Goal: Information Seeking & Learning: Learn about a topic

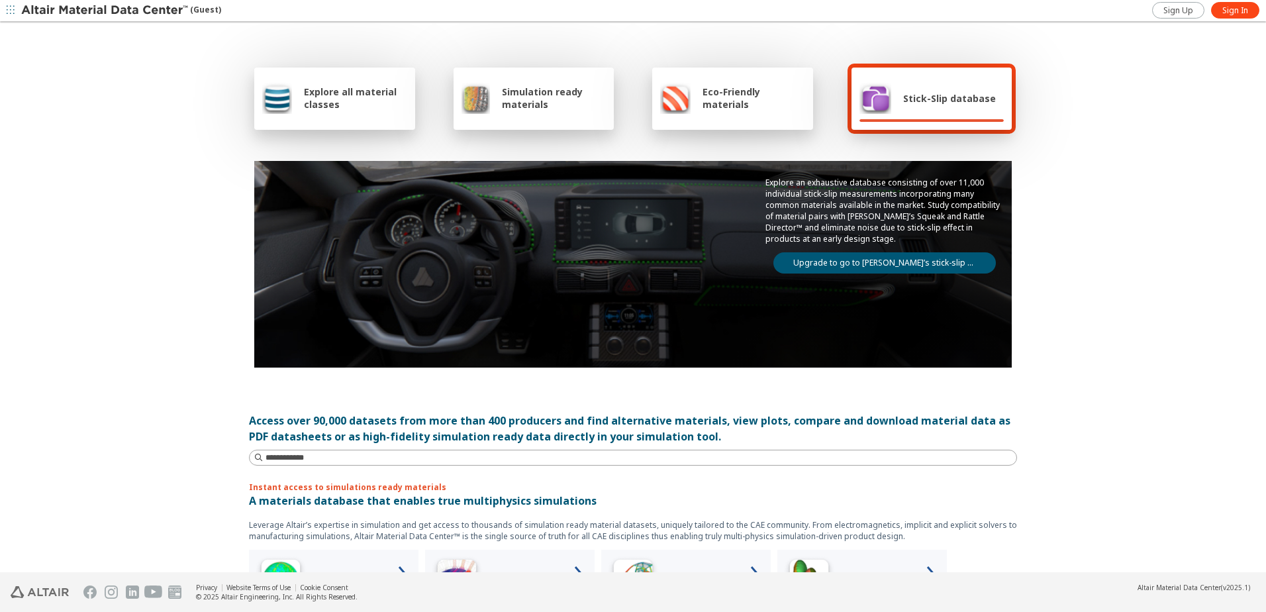
click at [339, 103] on span "Explore all material classes" at bounding box center [355, 97] width 103 height 25
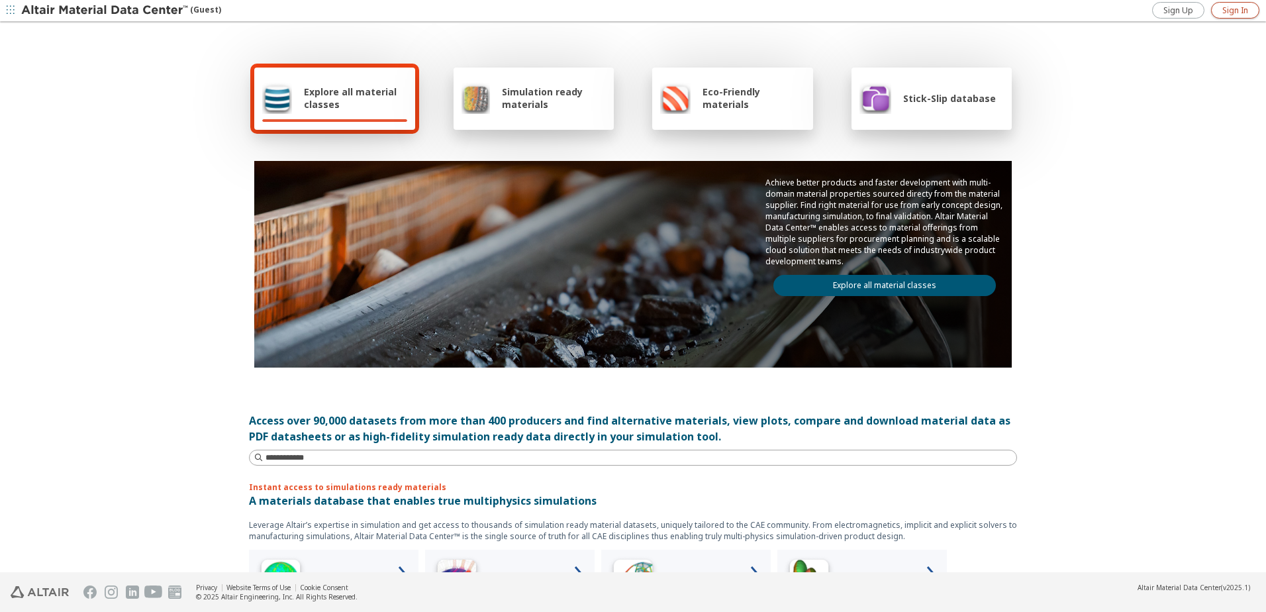
click at [1240, 12] on span "Sign In" at bounding box center [1235, 10] width 26 height 11
click at [915, 289] on link "Explore all material classes" at bounding box center [884, 285] width 223 height 21
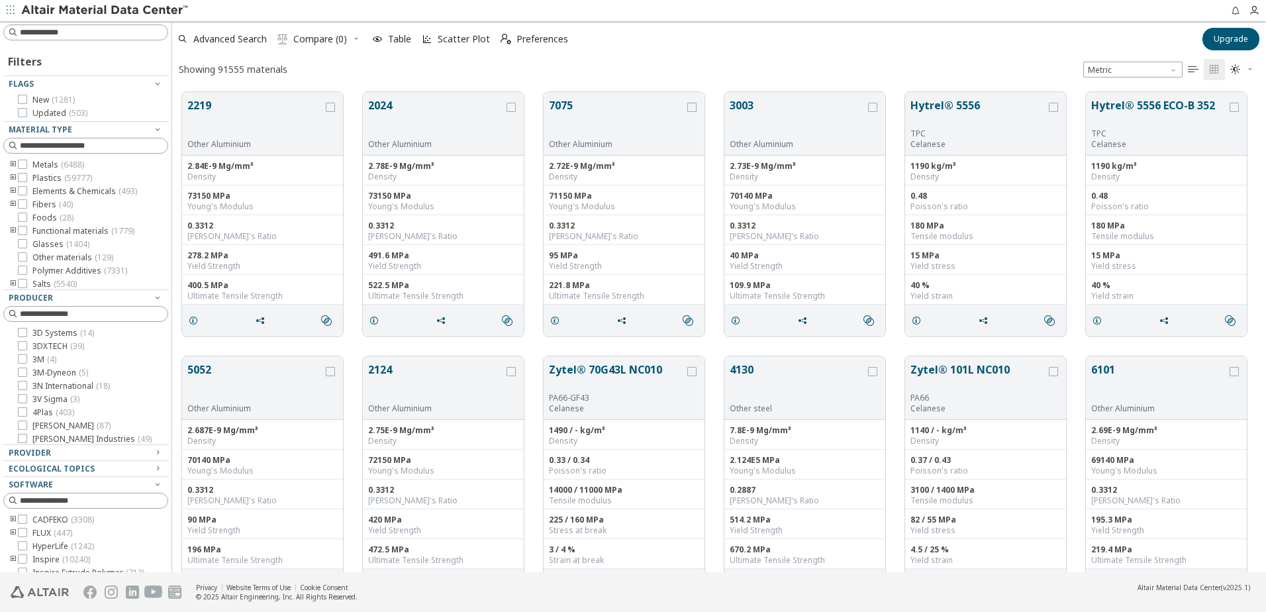
scroll to position [480, 1084]
click at [11, 163] on icon "toogle group" at bounding box center [13, 165] width 9 height 11
click at [30, 228] on icon "toogle group" at bounding box center [32, 228] width 9 height 11
click at [32, 228] on icon "toogle group" at bounding box center [32, 228] width 9 height 11
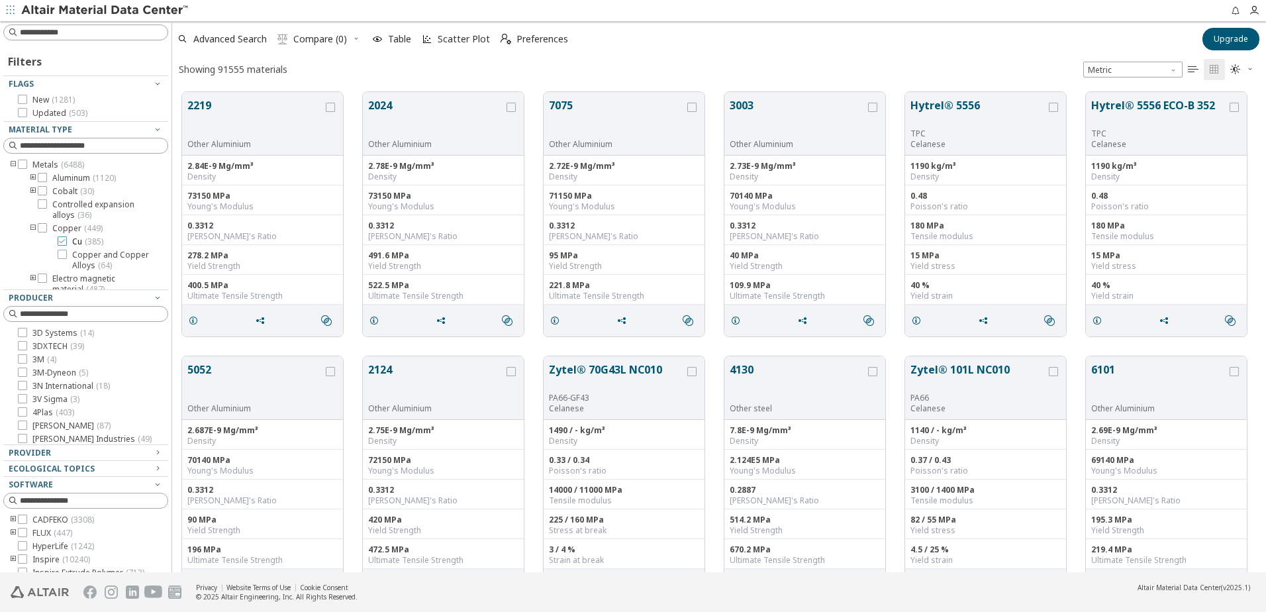
click at [62, 242] on icon at bounding box center [62, 240] width 9 height 9
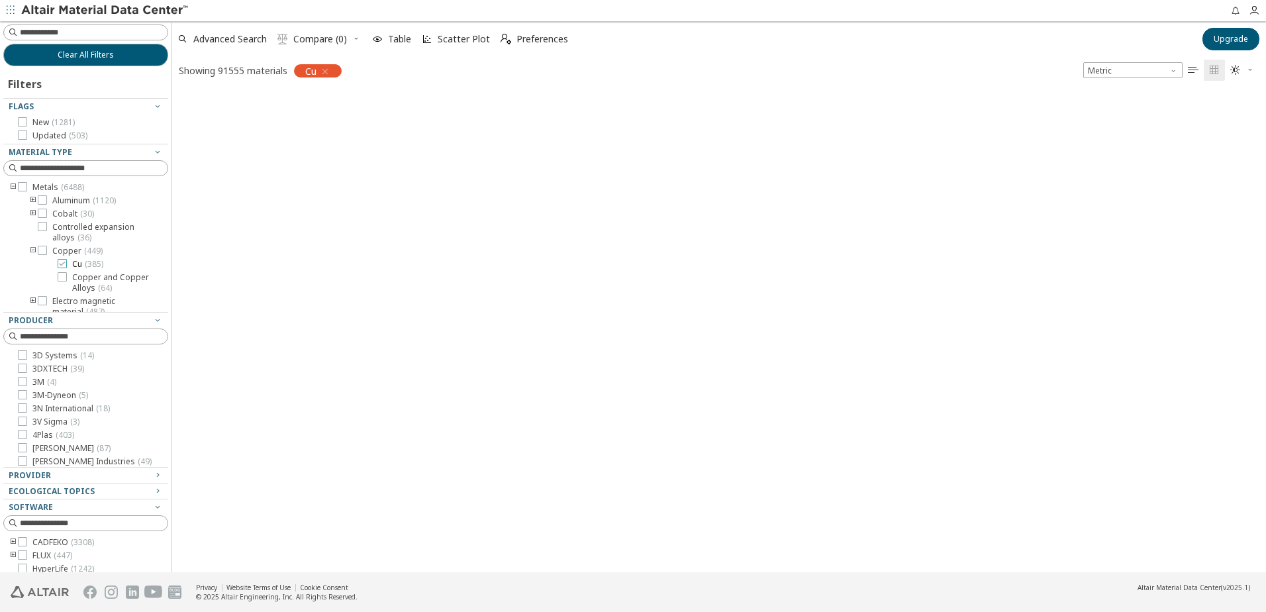
scroll to position [478, 1084]
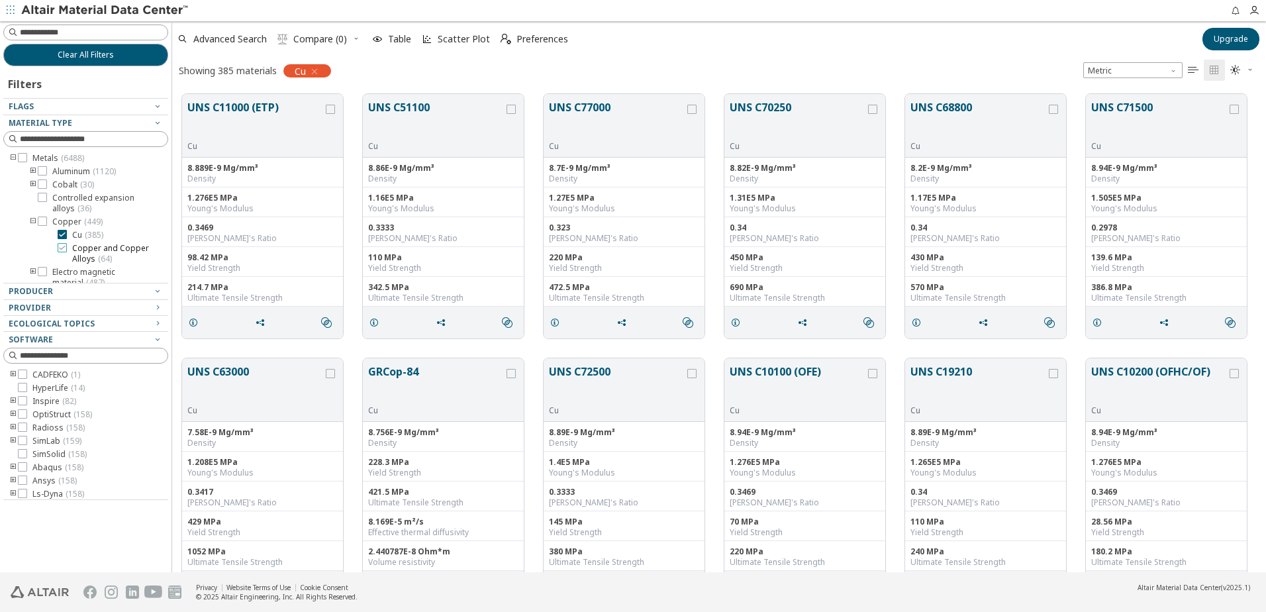
click at [64, 248] on icon at bounding box center [62, 247] width 9 height 9
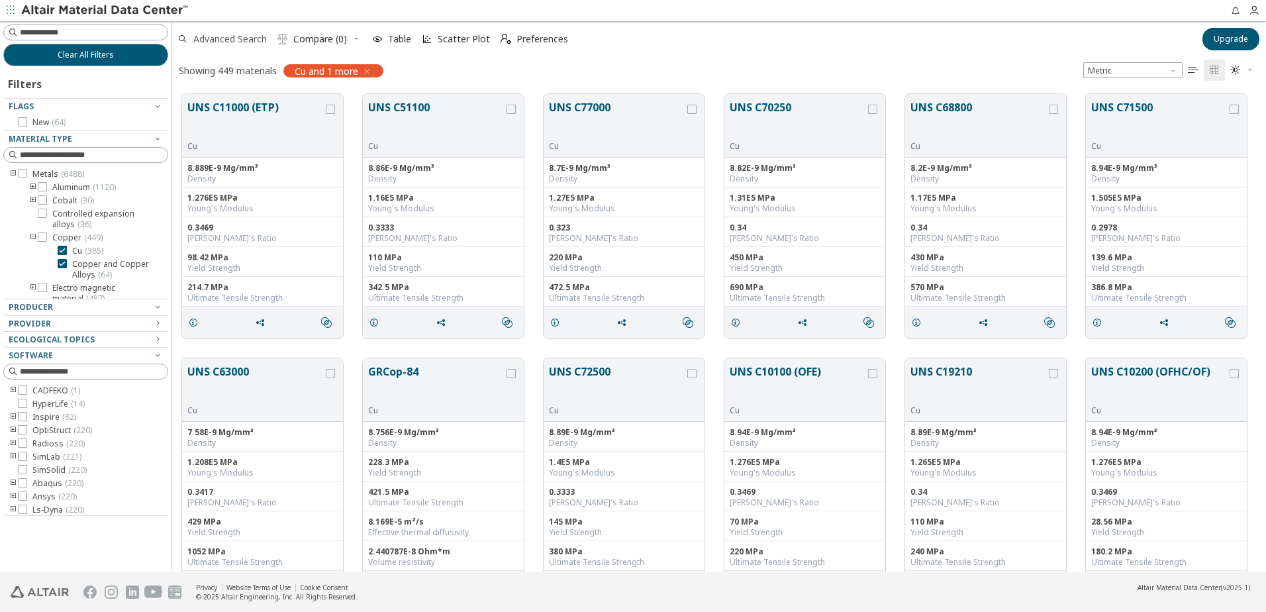
click at [240, 41] on span "Advanced Search" at bounding box center [230, 38] width 74 height 9
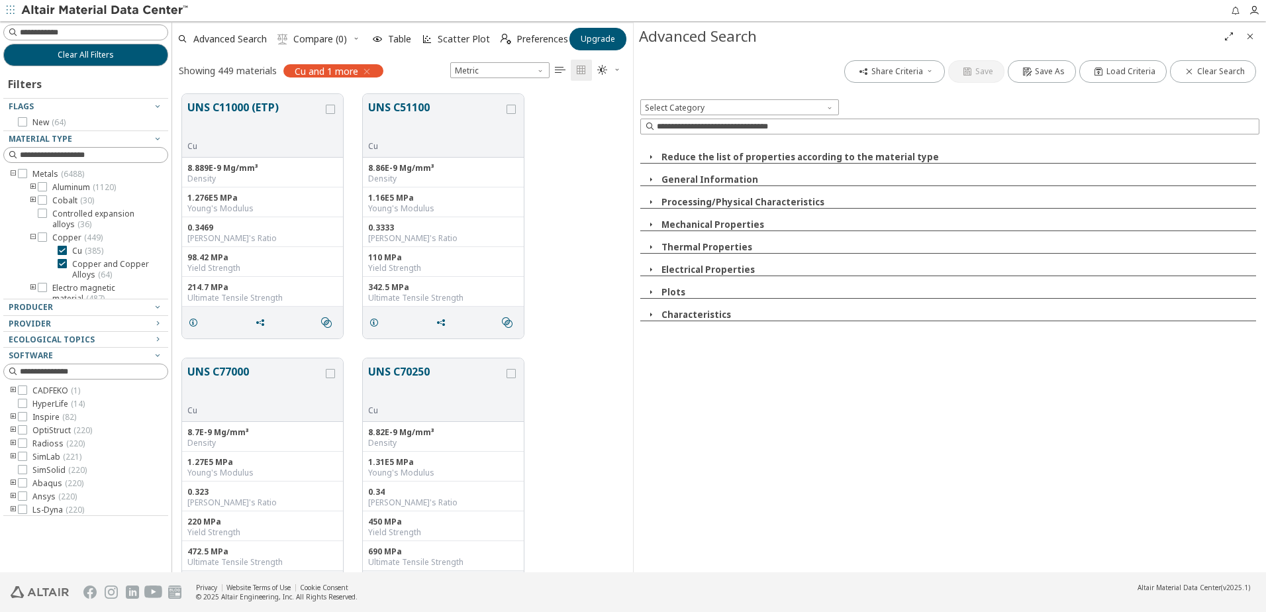
click at [726, 224] on button "Mechanical Properties" at bounding box center [713, 225] width 103 height 12
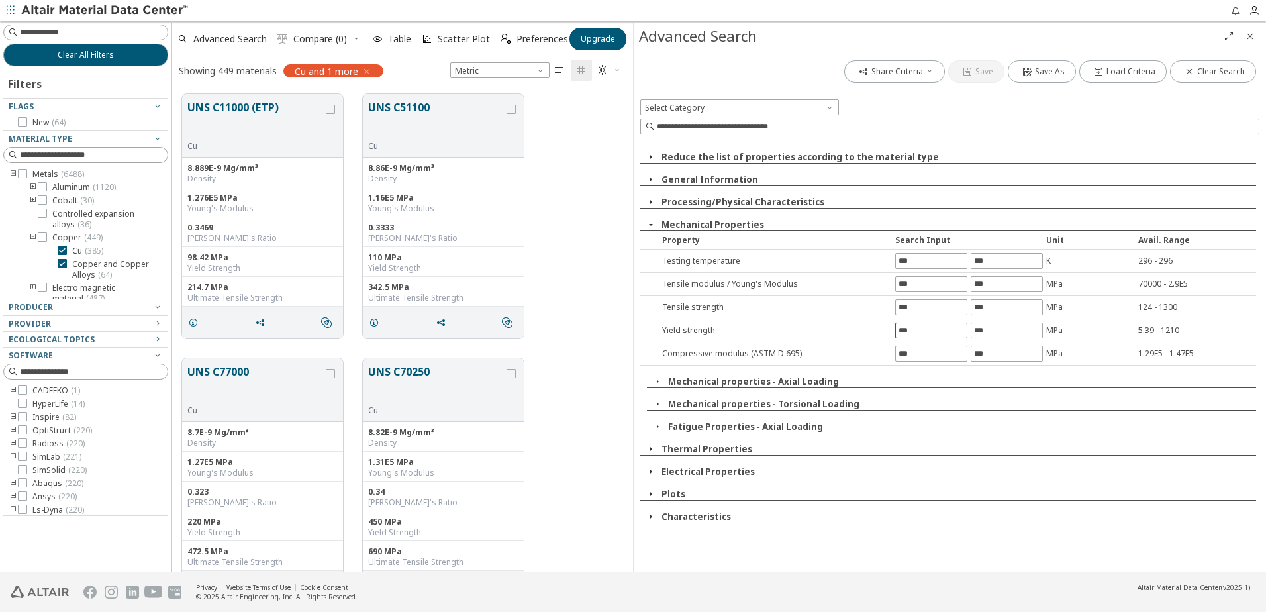
click at [925, 337] on input "text" at bounding box center [931, 330] width 71 height 15
type input "***"
click at [914, 302] on div "Share Criteria Save Save As Load Criteria Clear Search Select Category Reduce t…" at bounding box center [950, 311] width 632 height 522
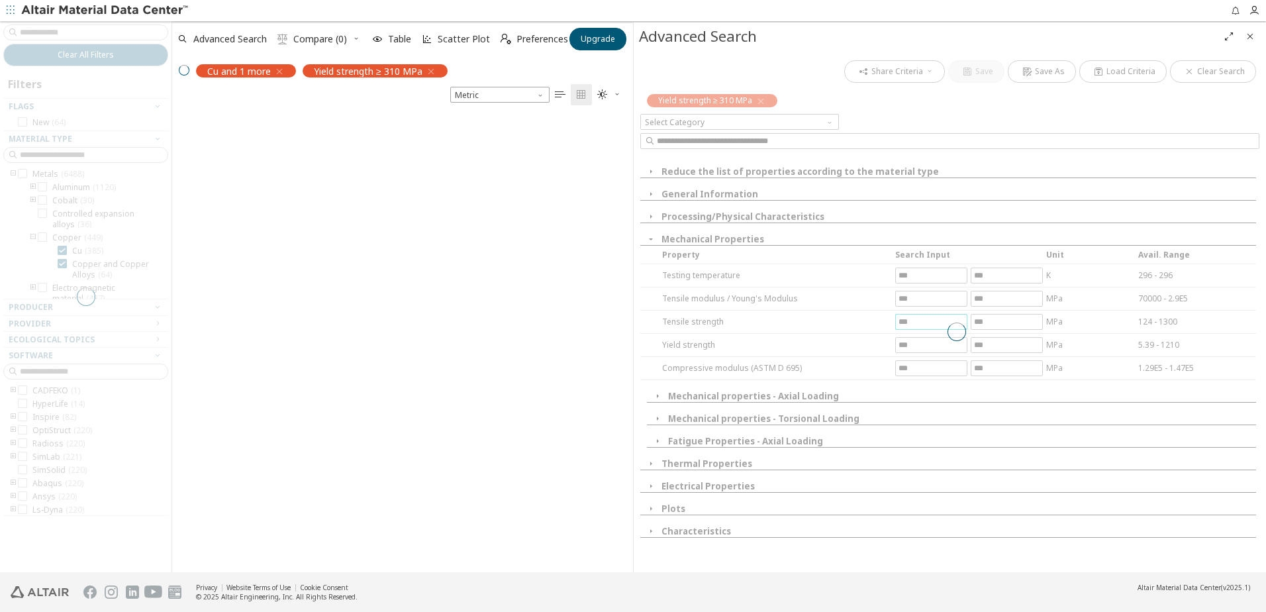
scroll to position [457, 451]
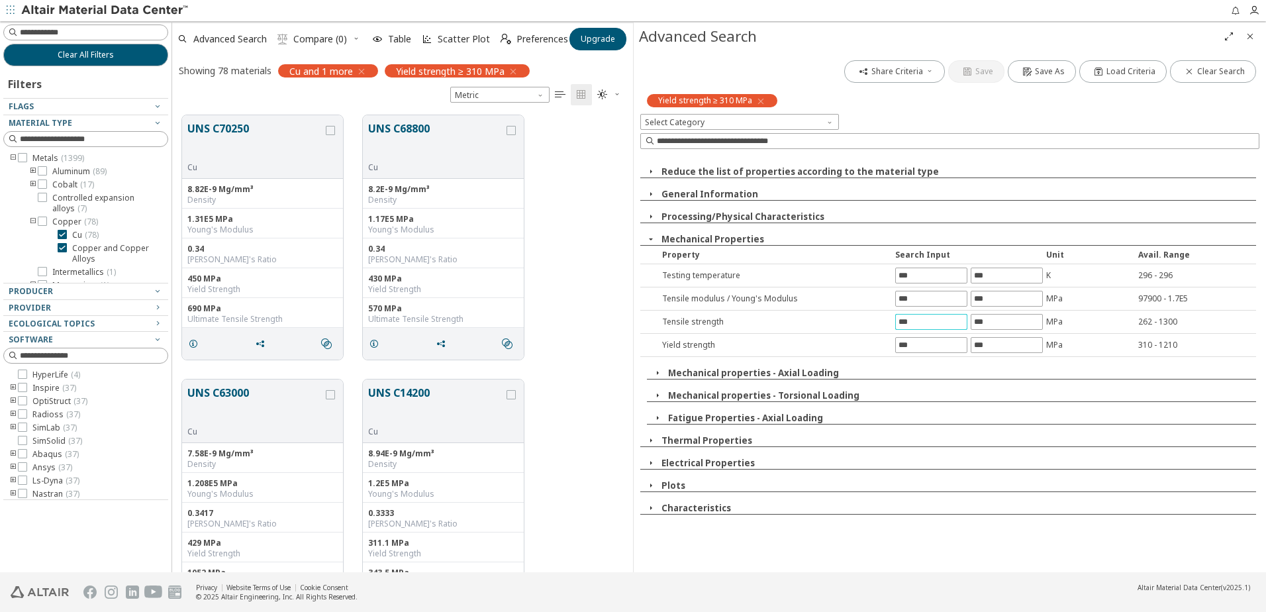
click at [914, 321] on input "text" at bounding box center [931, 322] width 71 height 15
type input "***"
click at [997, 320] on div "Share Criteria Save Save As Load Criteria Clear Search Yield strength ≥ 310 MPa…" at bounding box center [950, 311] width 632 height 522
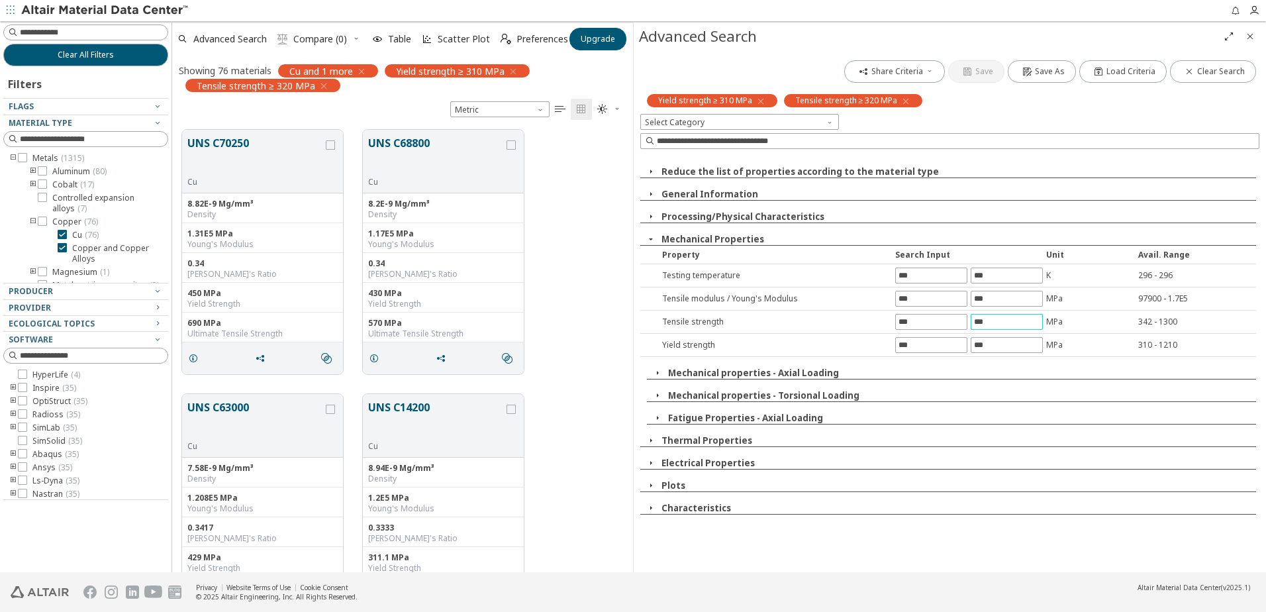
scroll to position [442, 451]
type input "***"
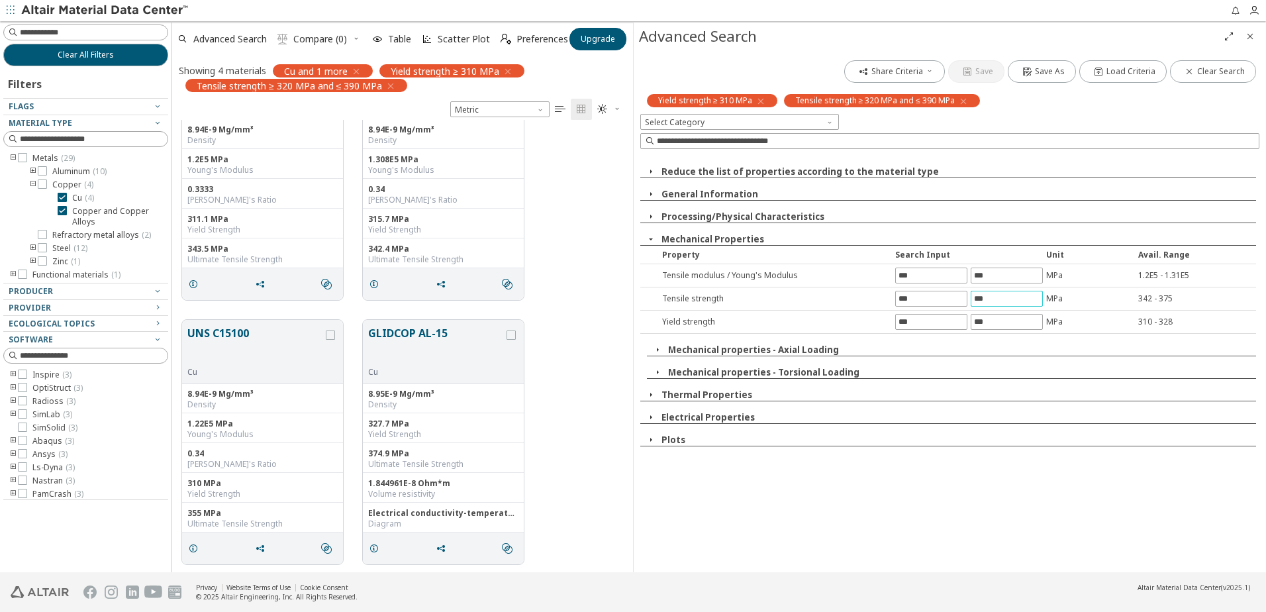
scroll to position [76, 0]
click at [645, 194] on span "button" at bounding box center [651, 194] width 16 height 12
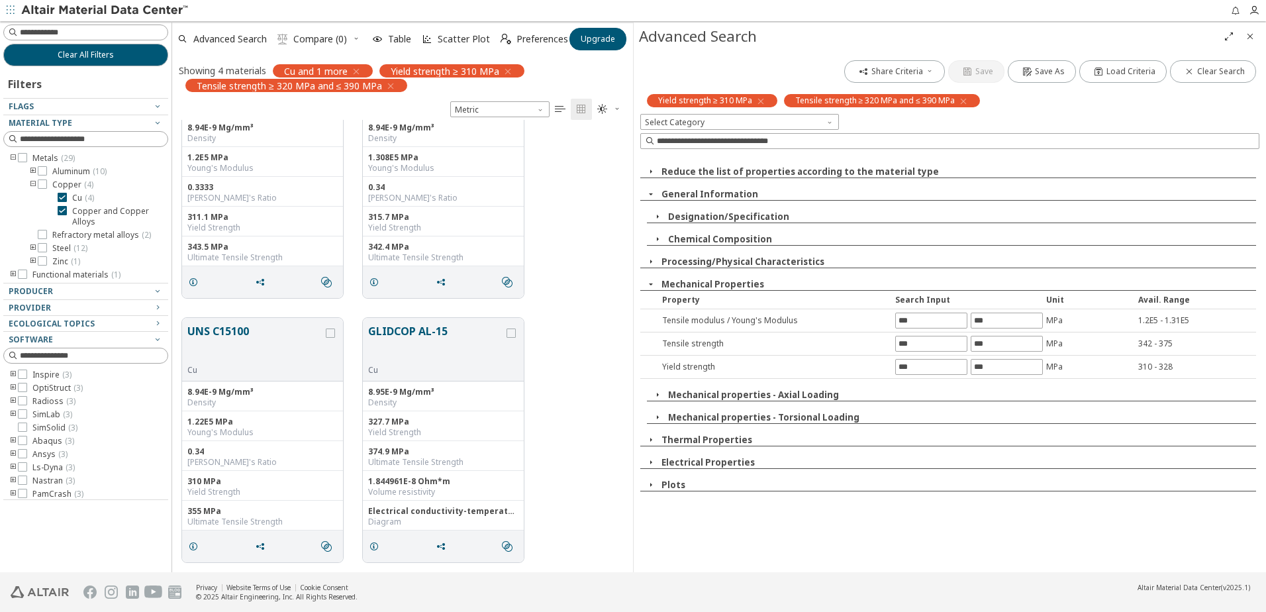
click at [662, 238] on icon "button" at bounding box center [657, 239] width 11 height 11
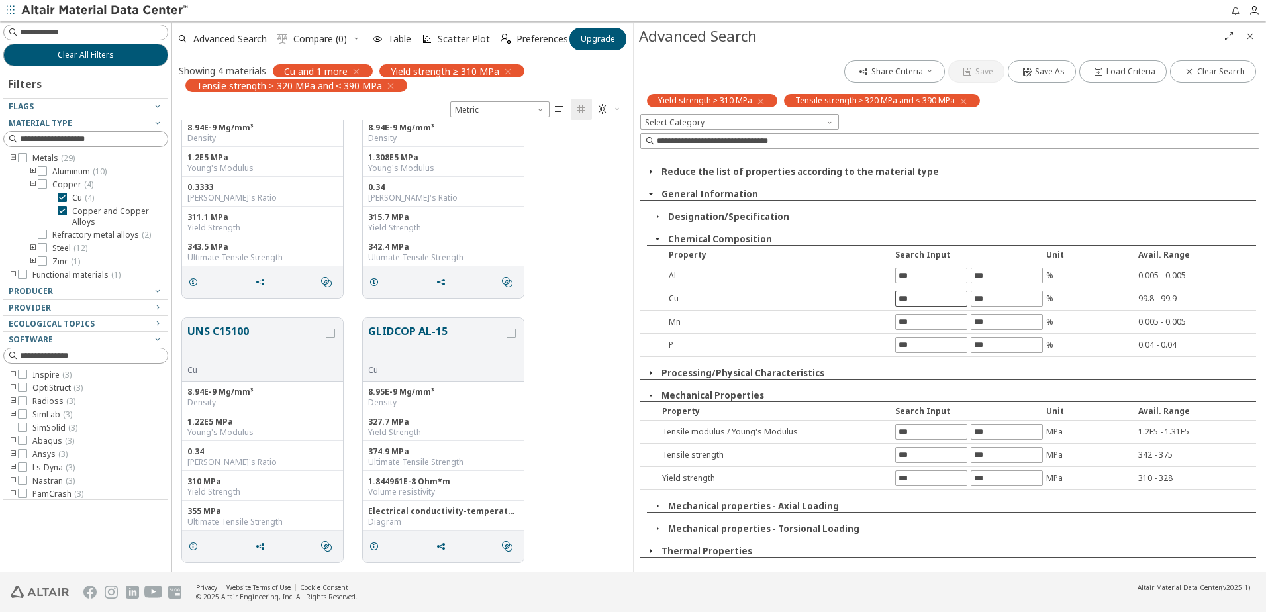
click at [908, 302] on input "text" at bounding box center [931, 298] width 71 height 15
type input "*****"
click at [914, 327] on div "Share Criteria Save Save As Load Criteria Clear Search Yield strength ≥ 310 MPa…" at bounding box center [950, 311] width 632 height 522
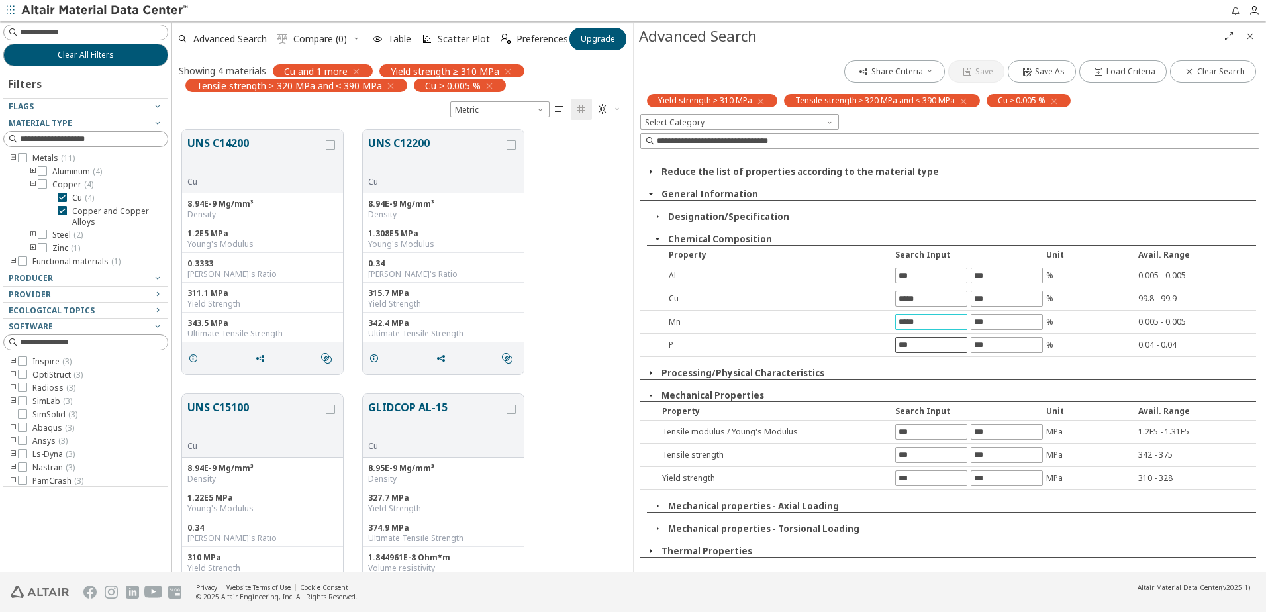
type input "*****"
click at [914, 349] on div "Share Criteria Save Save As Load Criteria Clear Search Yield strength ≥ 310 MPa…" at bounding box center [950, 311] width 632 height 522
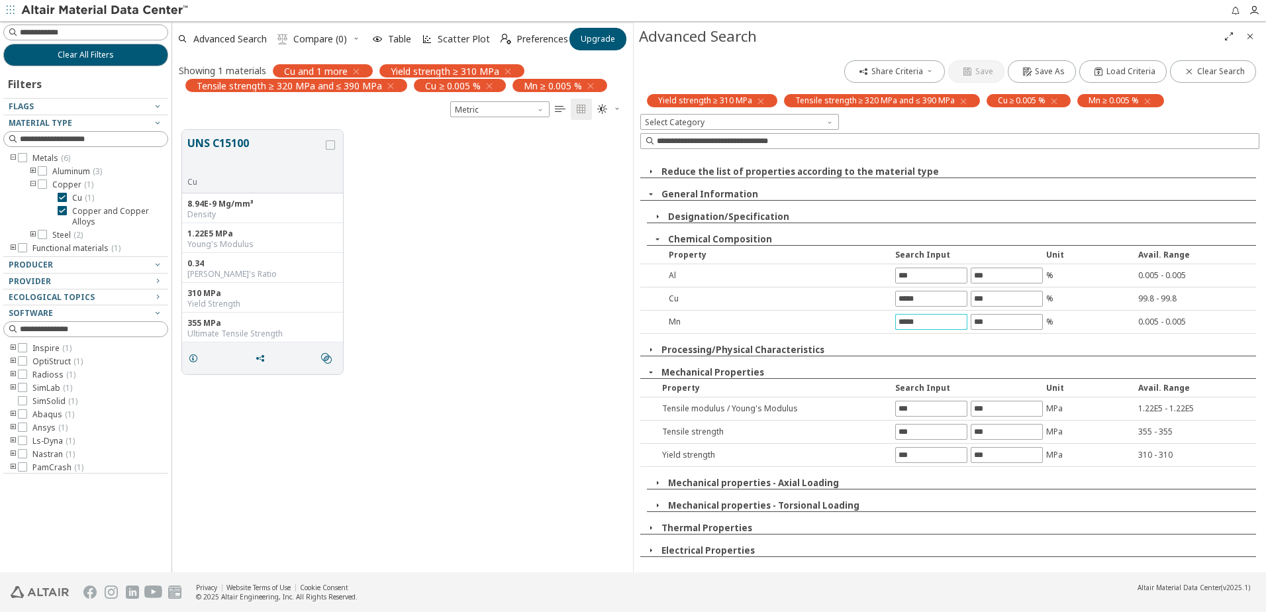
click at [930, 324] on input "*****" at bounding box center [931, 322] width 71 height 15
drag, startPoint x: 930, startPoint y: 324, endPoint x: 885, endPoint y: 316, distance: 46.5
click at [885, 316] on div "Mn ***** % 0.005 - 0.005" at bounding box center [948, 322] width 616 height 23
click at [594, 84] on icon "button" at bounding box center [590, 86] width 11 height 11
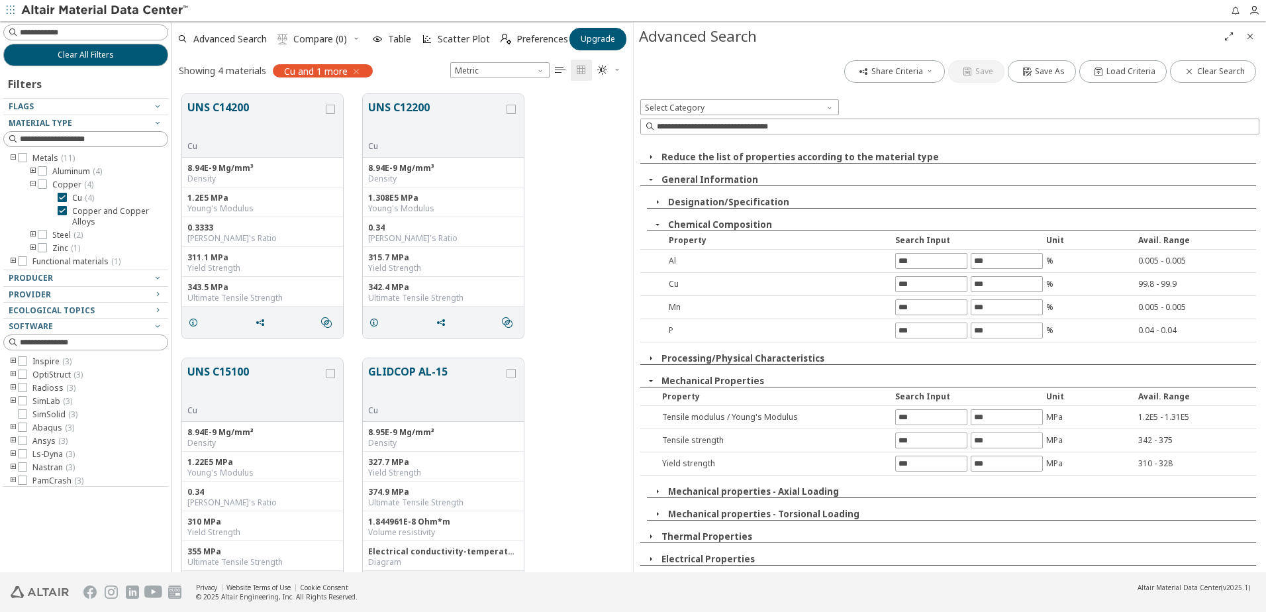
click at [665, 221] on span "button" at bounding box center [658, 225] width 16 height 12
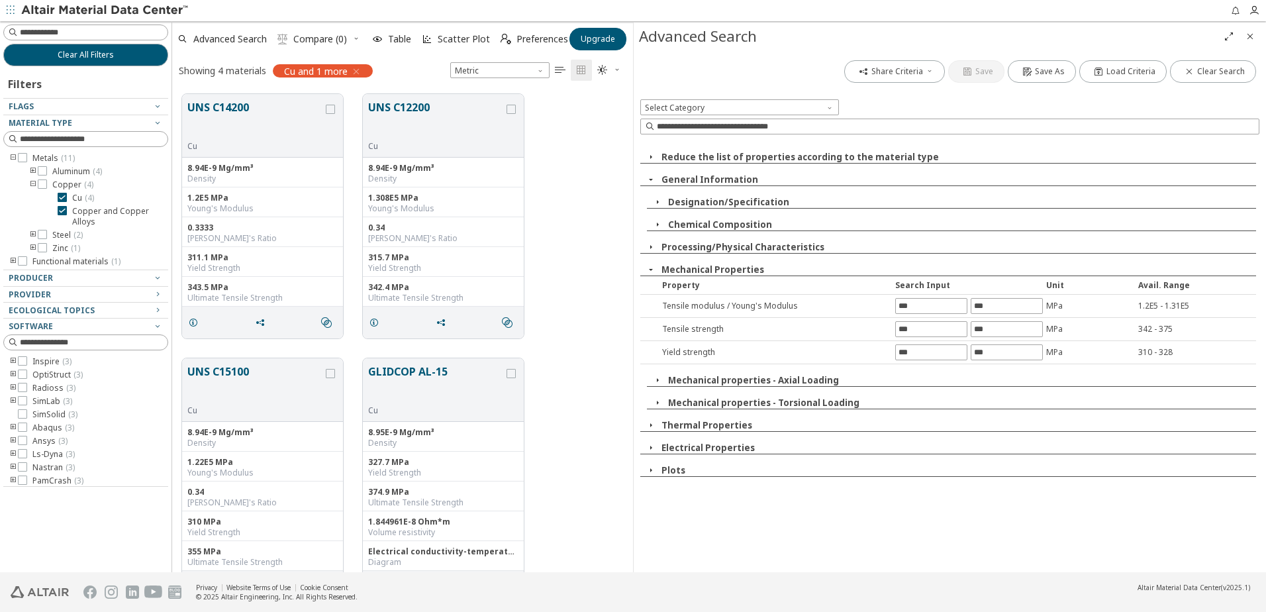
click at [665, 221] on span "button" at bounding box center [658, 225] width 16 height 12
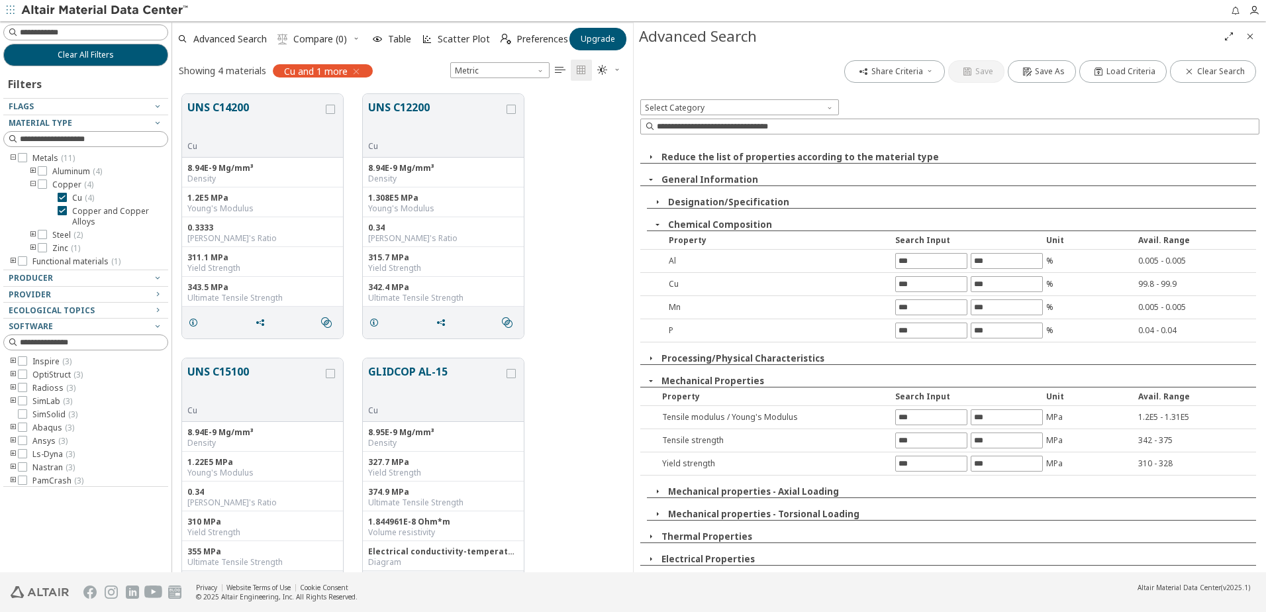
click at [670, 330] on div "P" at bounding box center [774, 329] width 236 height 11
drag, startPoint x: 670, startPoint y: 330, endPoint x: 660, endPoint y: 314, distance: 18.7
click at [670, 329] on div "P" at bounding box center [774, 329] width 236 height 11
click at [673, 316] on div "Mn % 0.005 - 0.005" at bounding box center [948, 307] width 616 height 23
drag, startPoint x: 673, startPoint y: 316, endPoint x: 830, endPoint y: 368, distance: 166.1
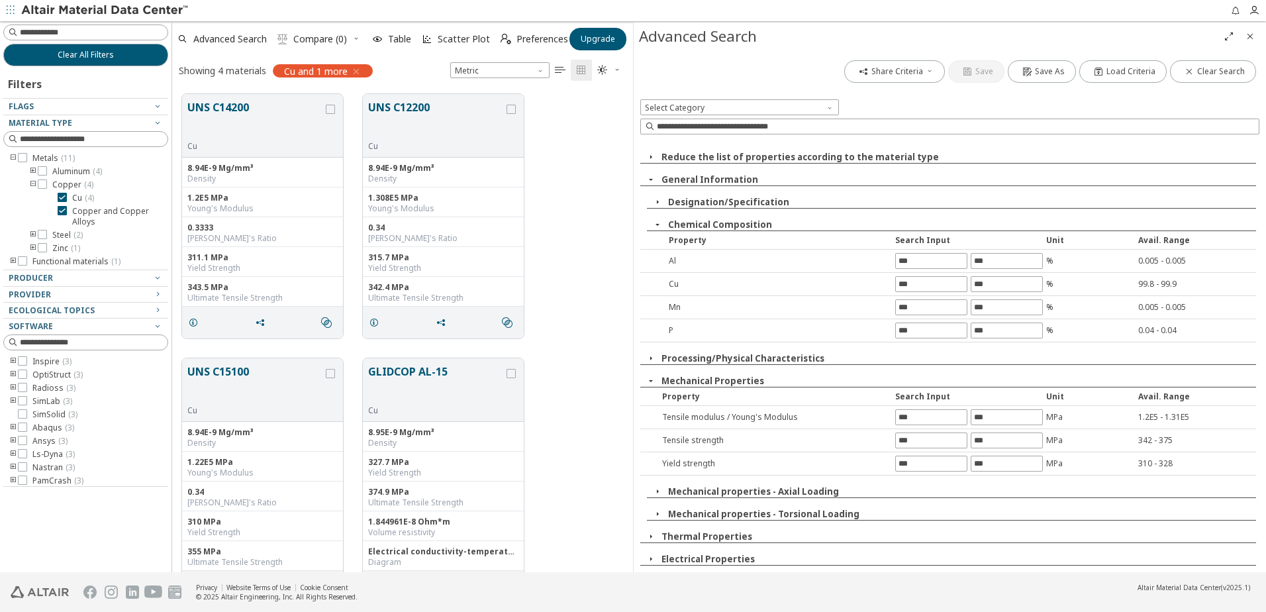
click at [830, 368] on div "Reduce the list of properties according to the material type Ecological Propert…" at bounding box center [949, 353] width 619 height 424
click at [664, 201] on span "button" at bounding box center [658, 202] width 16 height 12
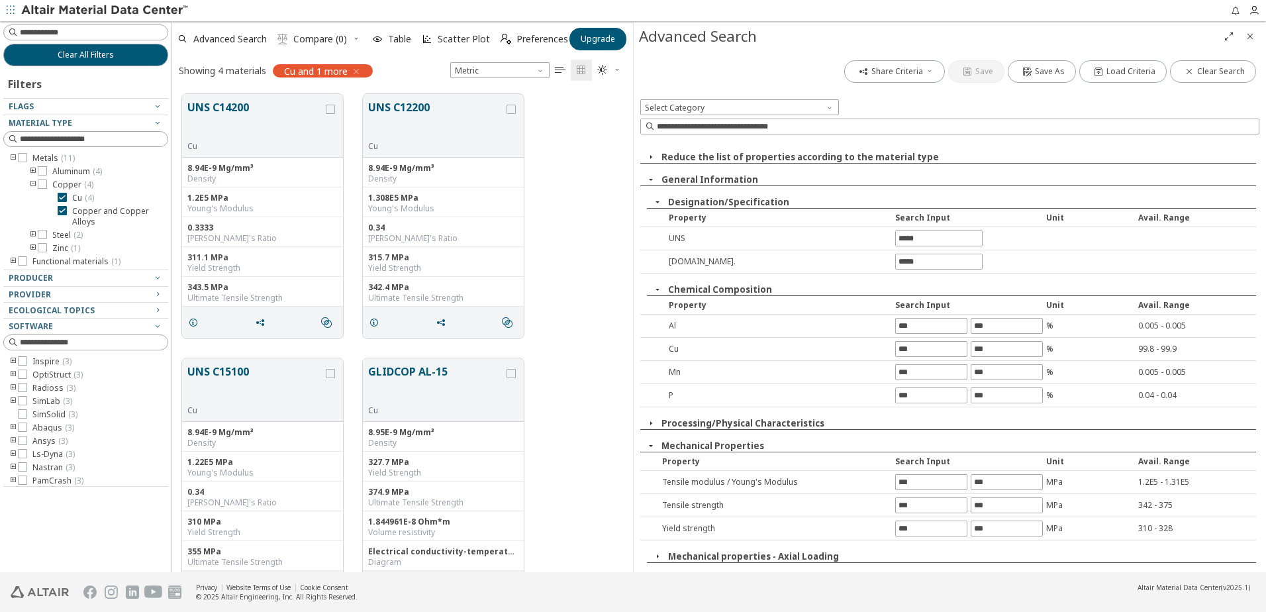
click at [664, 201] on span "button" at bounding box center [658, 202] width 16 height 12
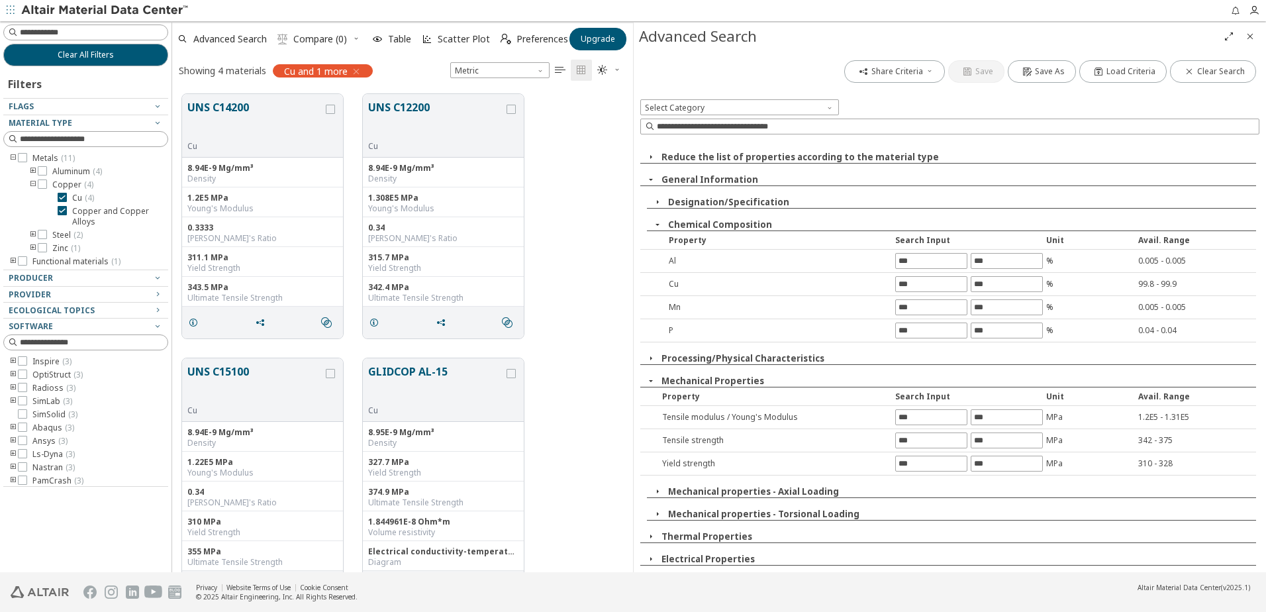
click at [360, 68] on icon "button" at bounding box center [356, 71] width 11 height 11
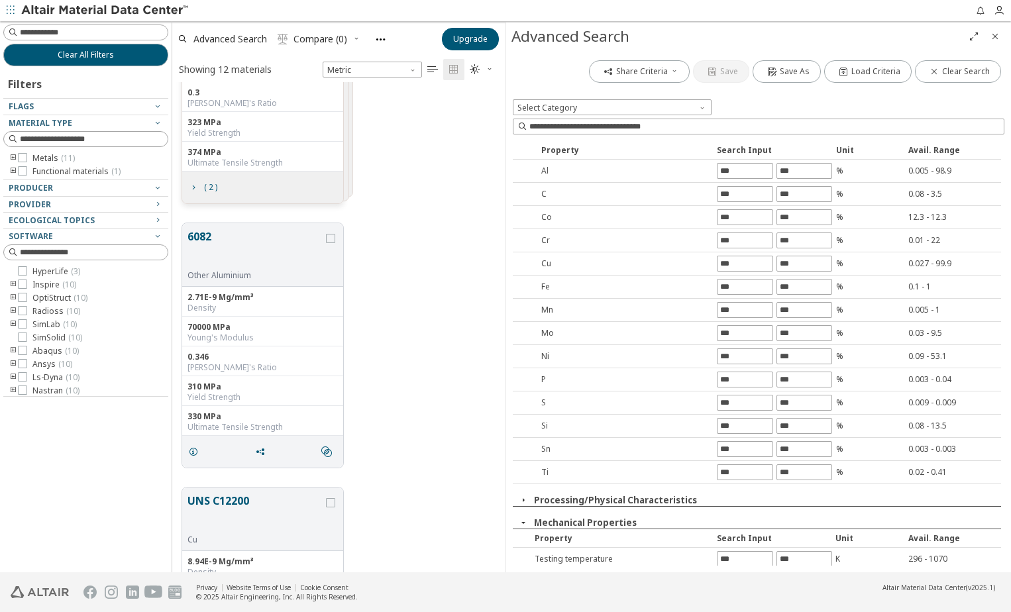
scroll to position [66, 0]
